Goal: Learn about a topic

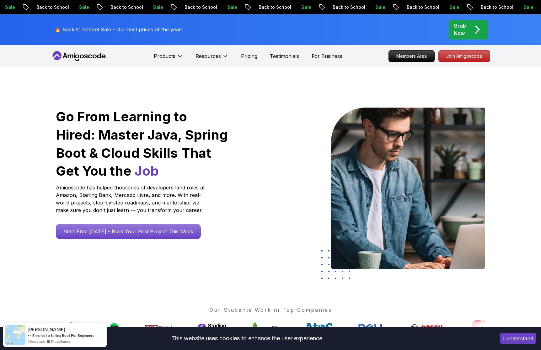
click at [514, 337] on button "I understand" at bounding box center [518, 338] width 36 height 11
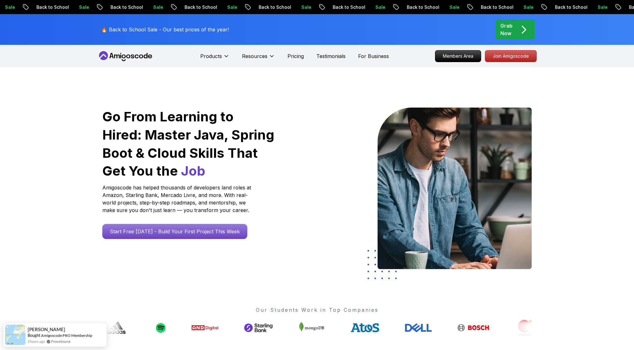
click at [180, 140] on h1 "Go From Learning to Hired: Master Java, Spring Boot & Cloud Skills That Get You…" at bounding box center [188, 144] width 173 height 72
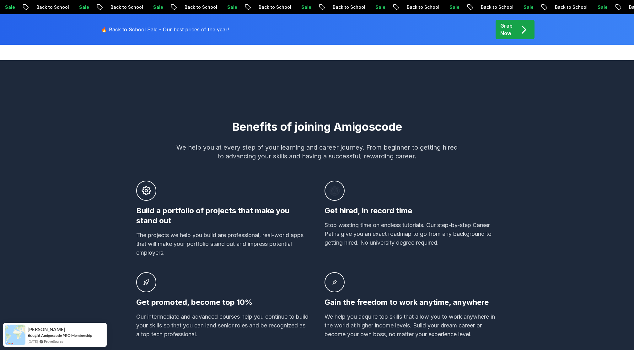
scroll to position [368, 0]
